Goal: Information Seeking & Learning: Learn about a topic

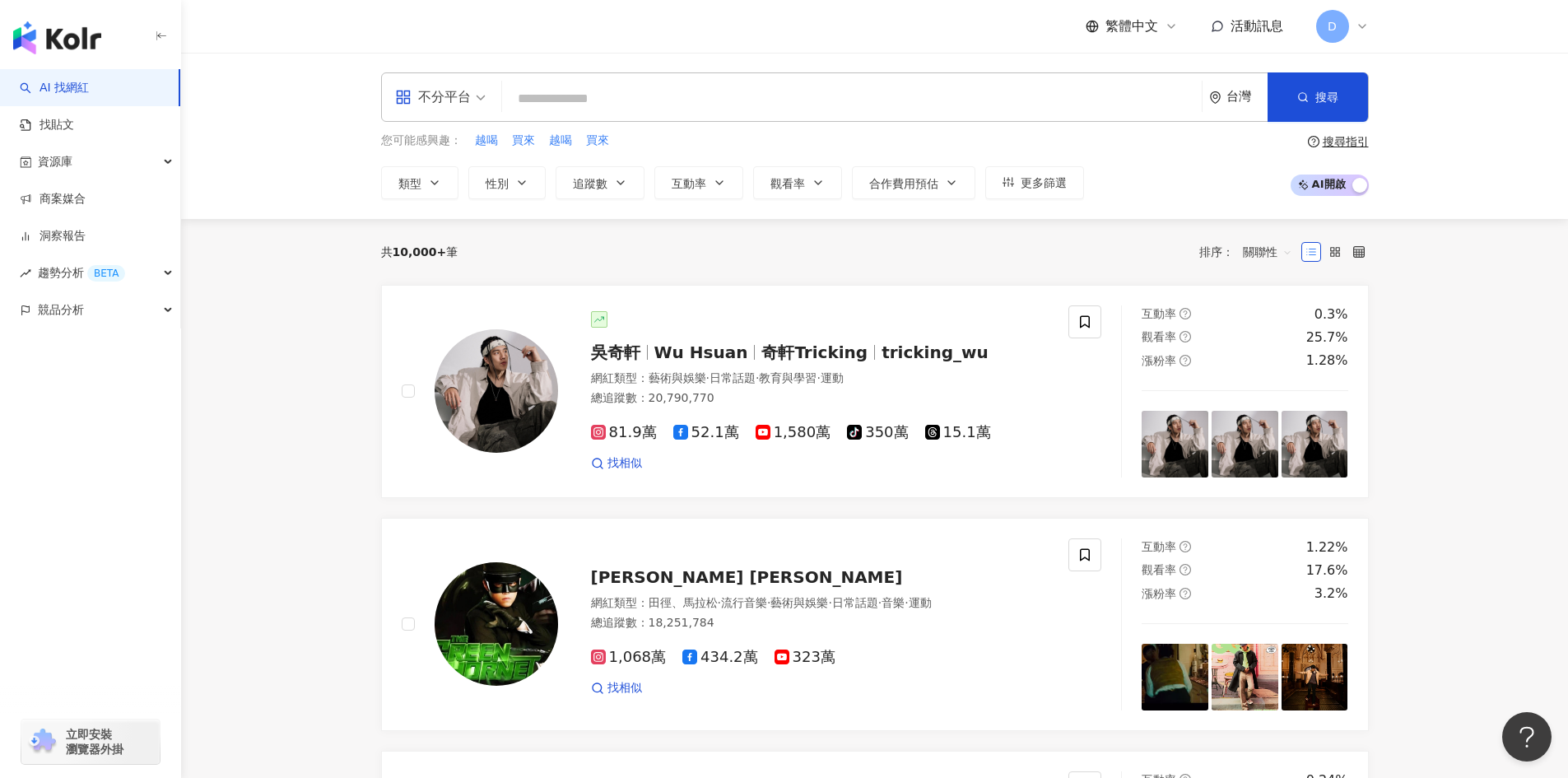
click at [425, 101] on div "不分平台" at bounding box center [433, 97] width 76 height 27
click at [456, 243] on div "YouTube" at bounding box center [445, 234] width 93 height 21
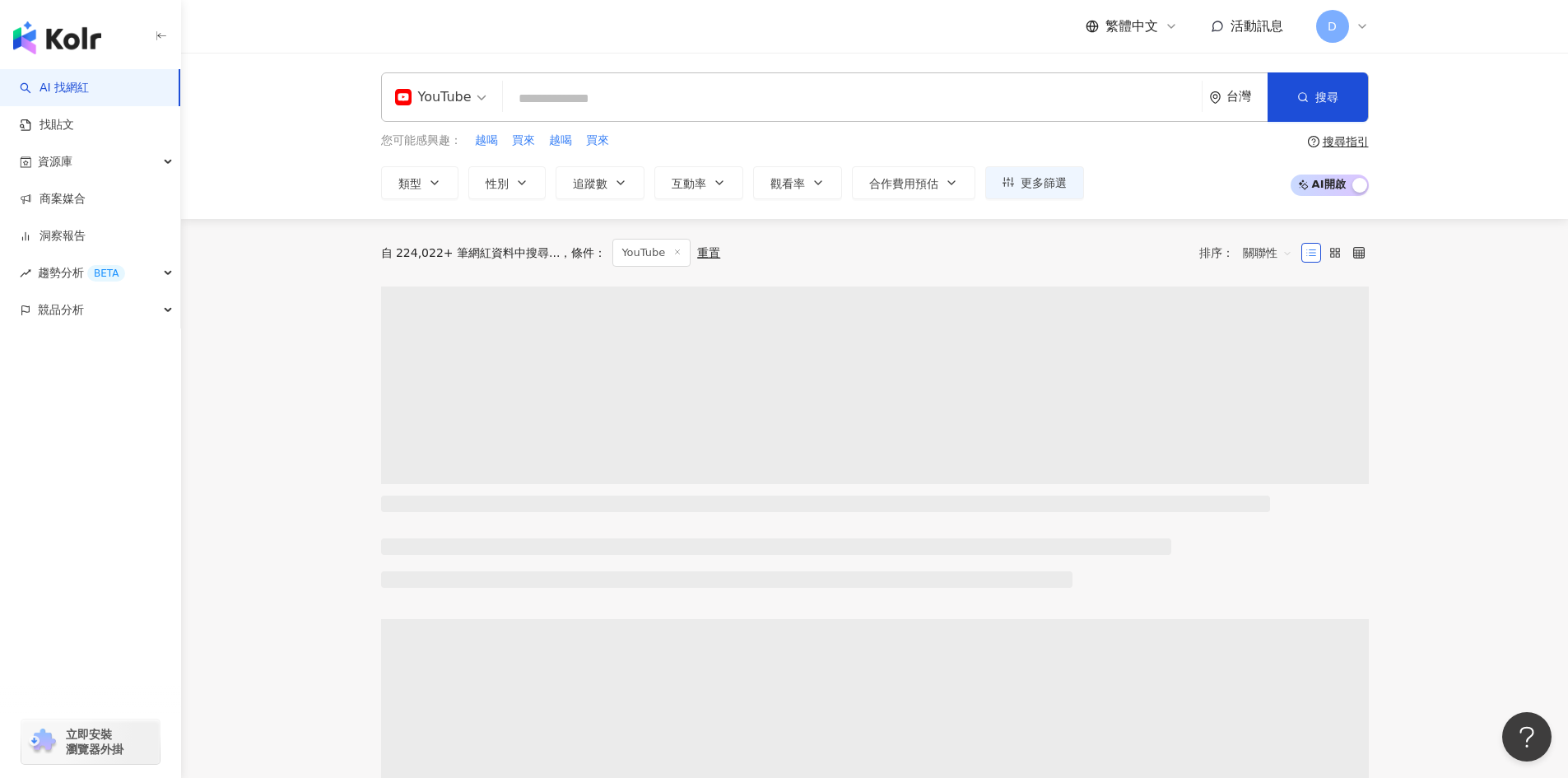
click at [611, 103] on input "search" at bounding box center [852, 98] width 685 height 31
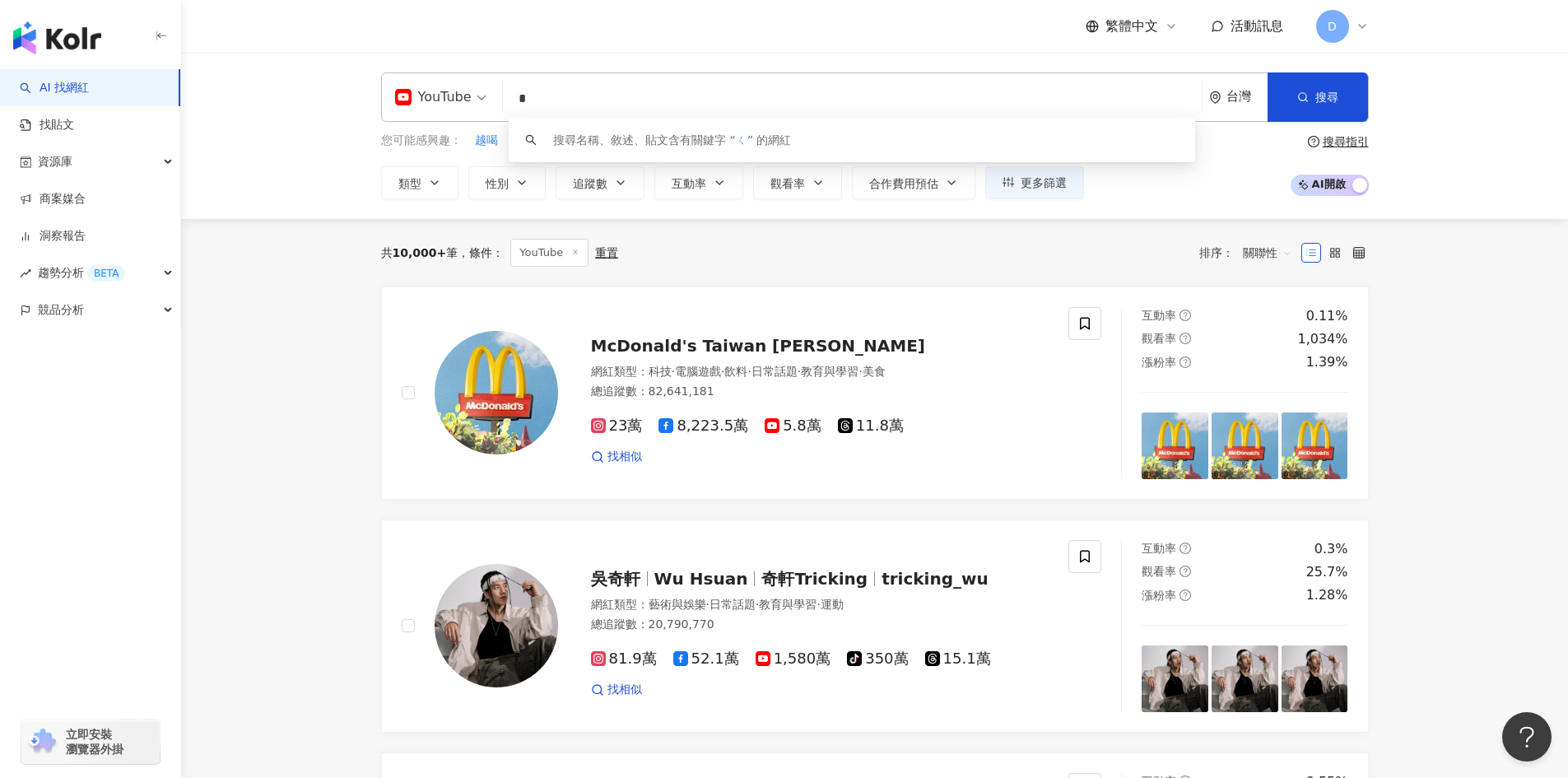
type input "*"
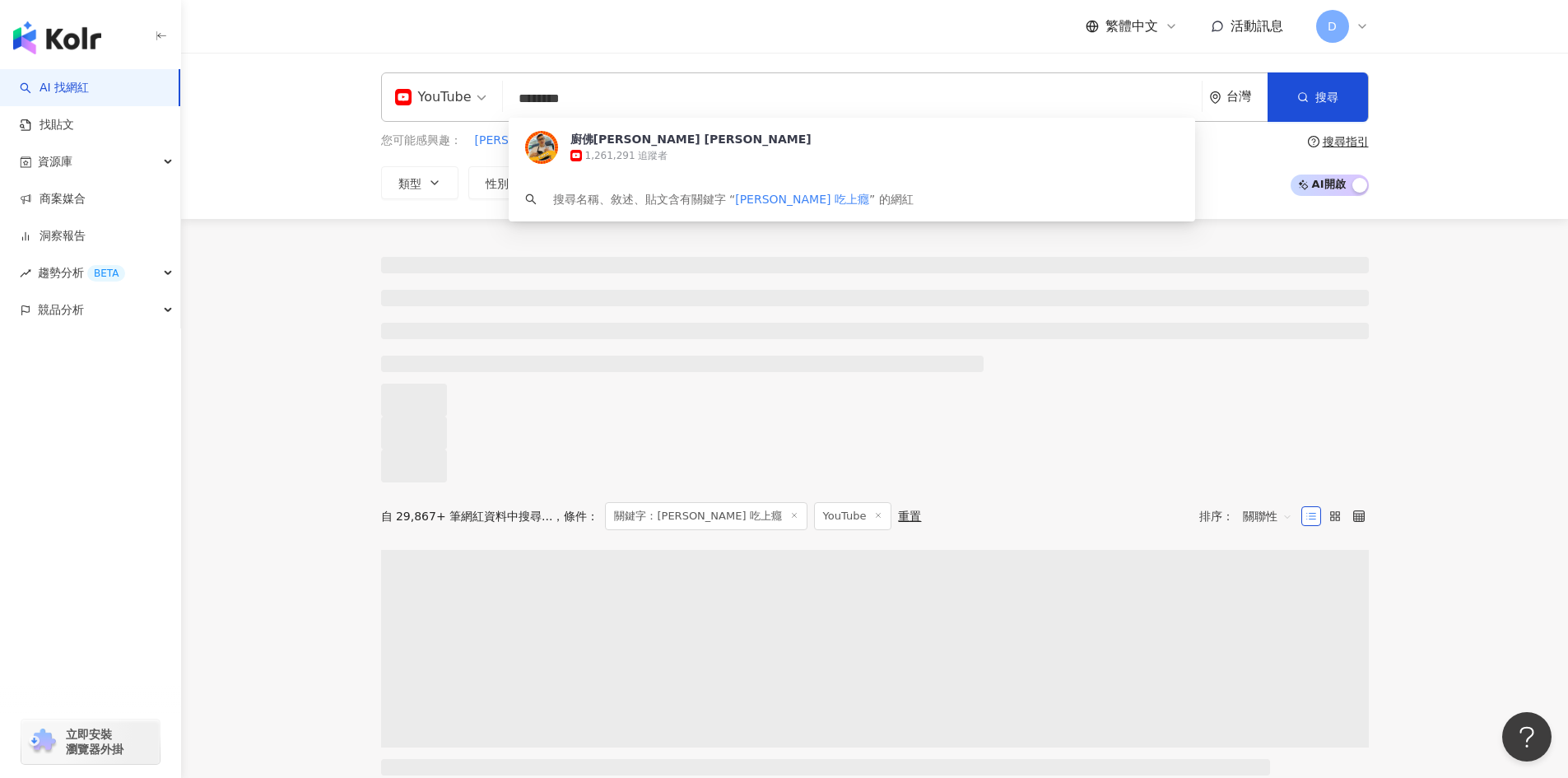
type input "********"
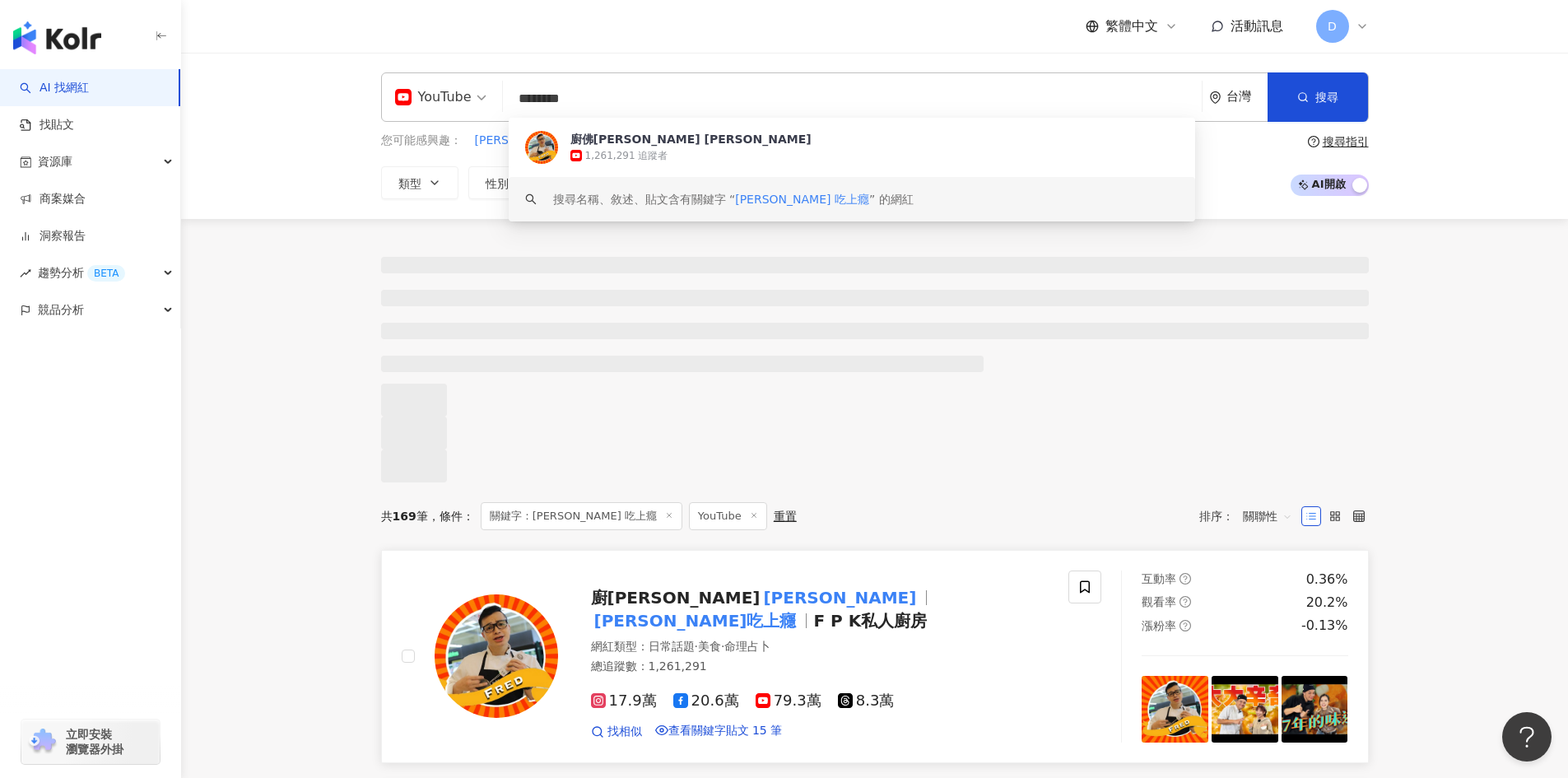
click at [635, 608] on span "廚佛瑞德" at bounding box center [676, 598] width 170 height 20
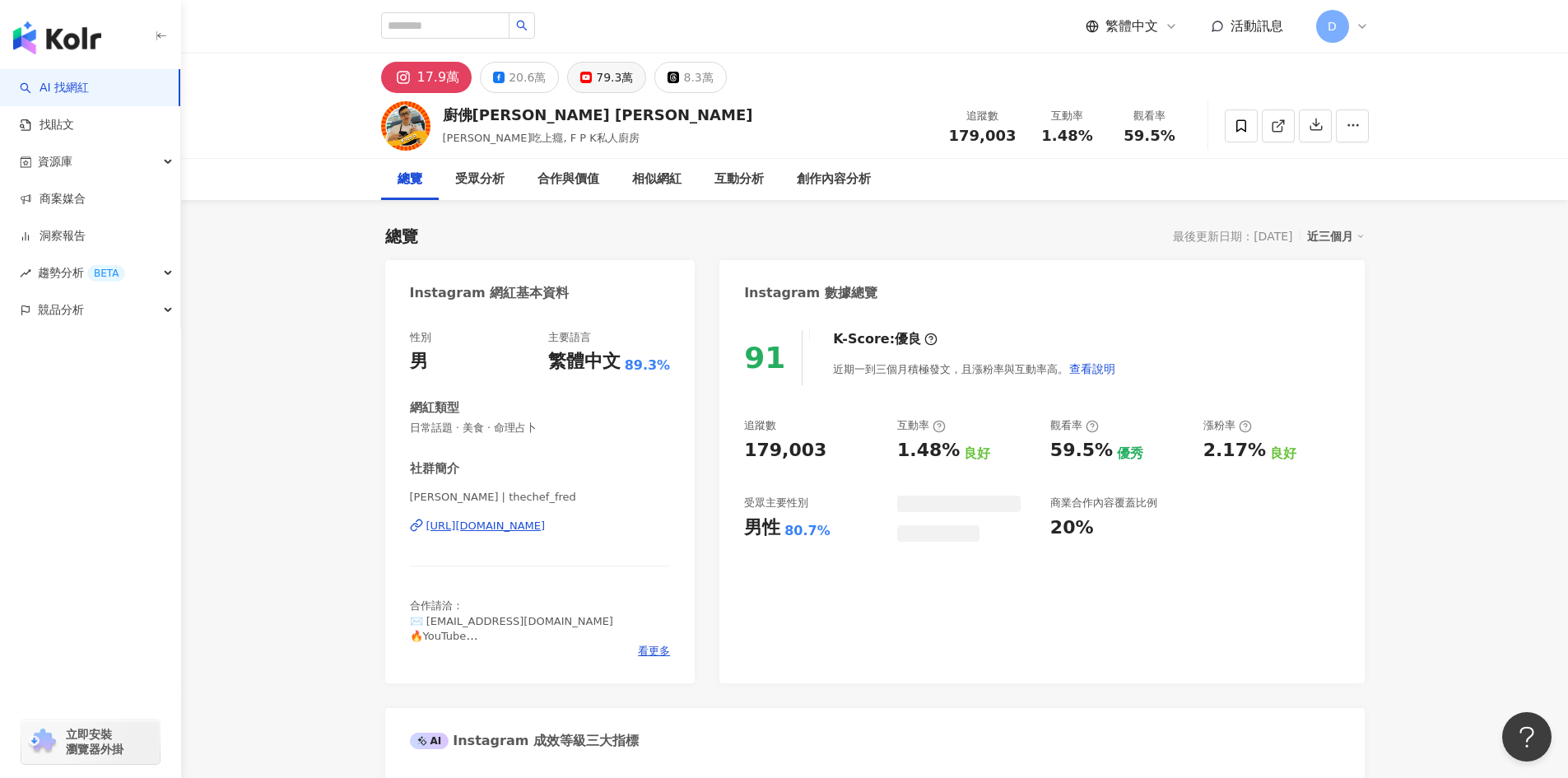
click at [605, 79] on div "79.3萬" at bounding box center [615, 78] width 37 height 23
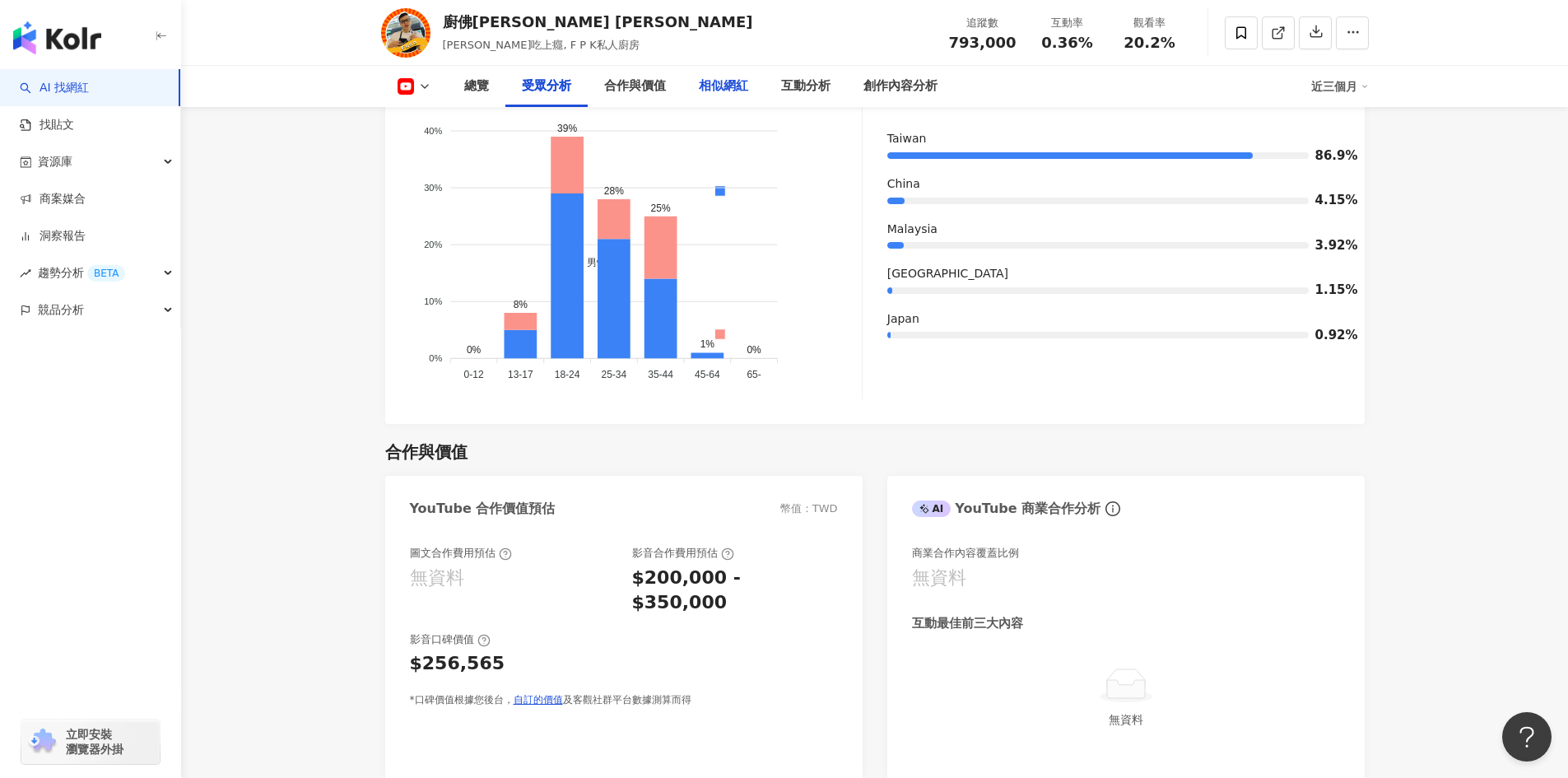
scroll to position [1481, 0]
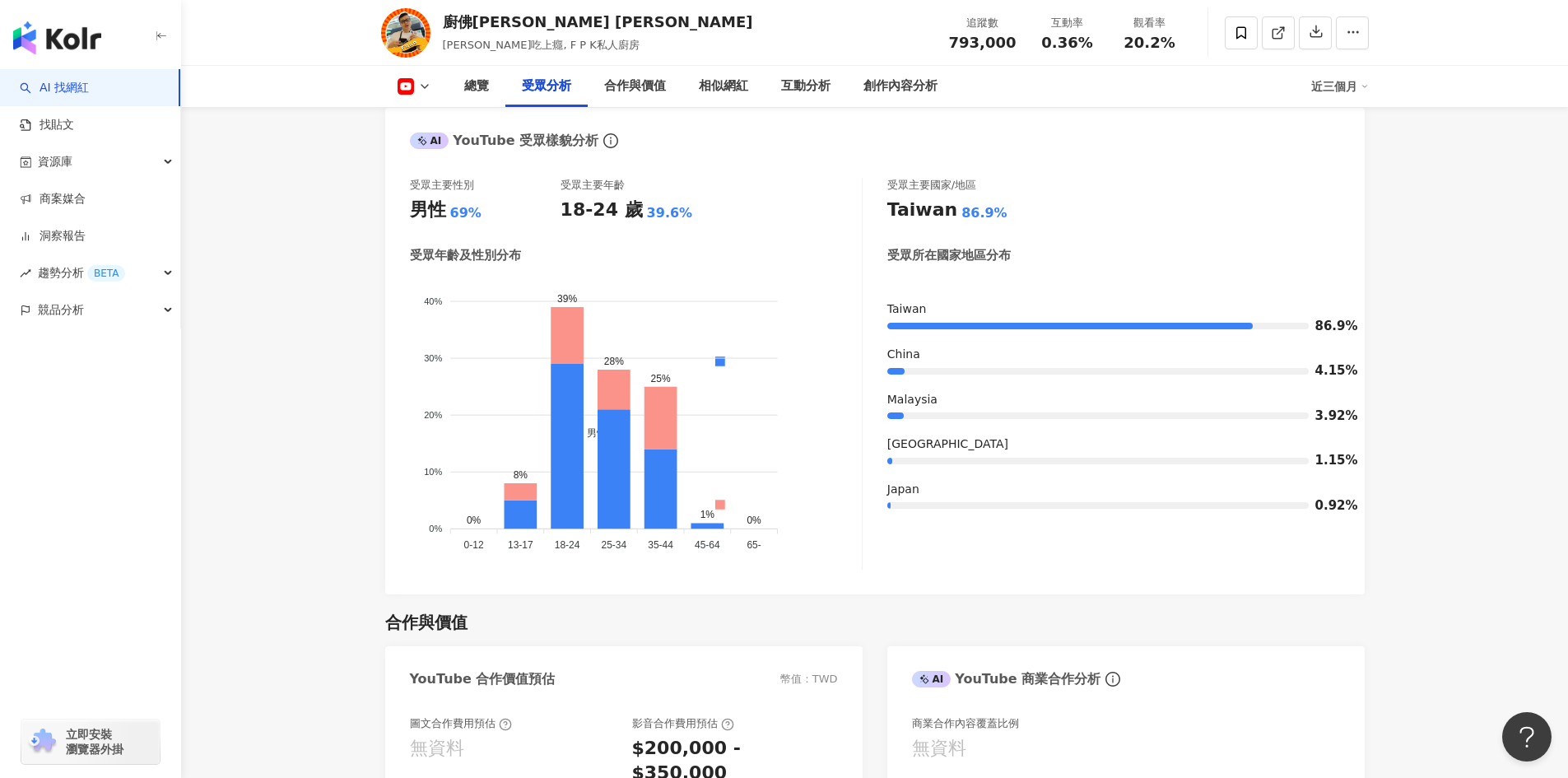
drag, startPoint x: 1396, startPoint y: 259, endPoint x: 46, endPoint y: 476, distance: 1367.3
